Goal: Find specific page/section: Find specific page/section

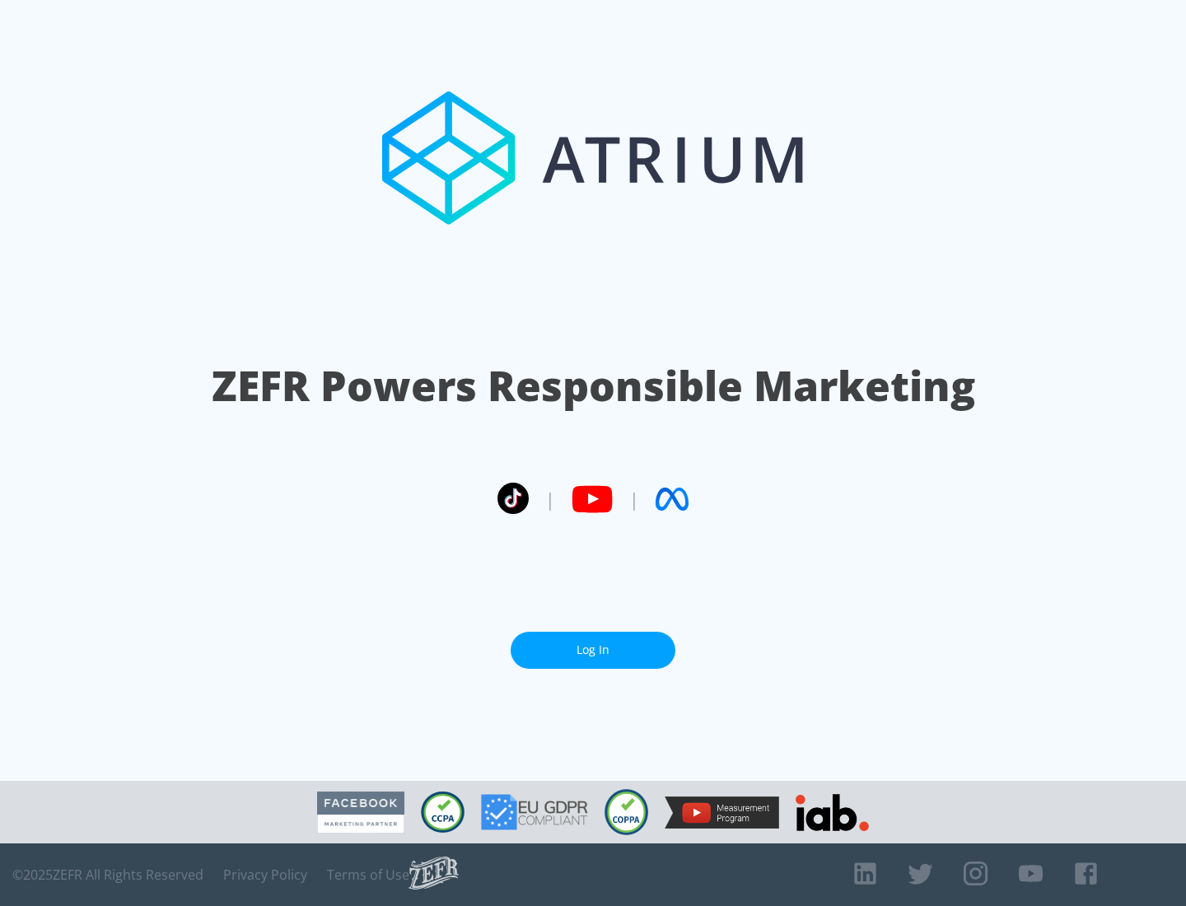
click at [593, 643] on link "Log In" at bounding box center [592, 649] width 165 height 37
